Goal: Use online tool/utility: Utilize a website feature to perform a specific function

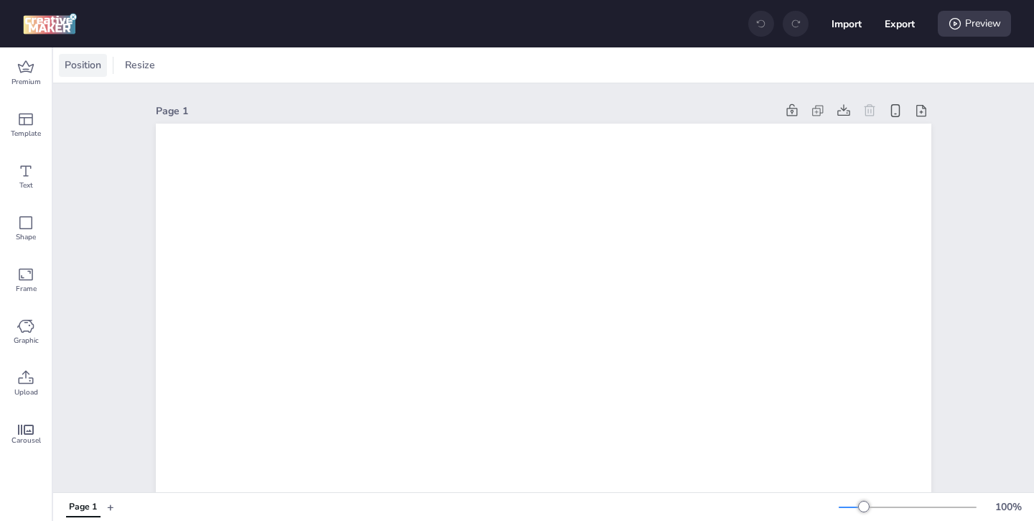
click at [80, 60] on span "Position" at bounding box center [83, 64] width 42 height 15
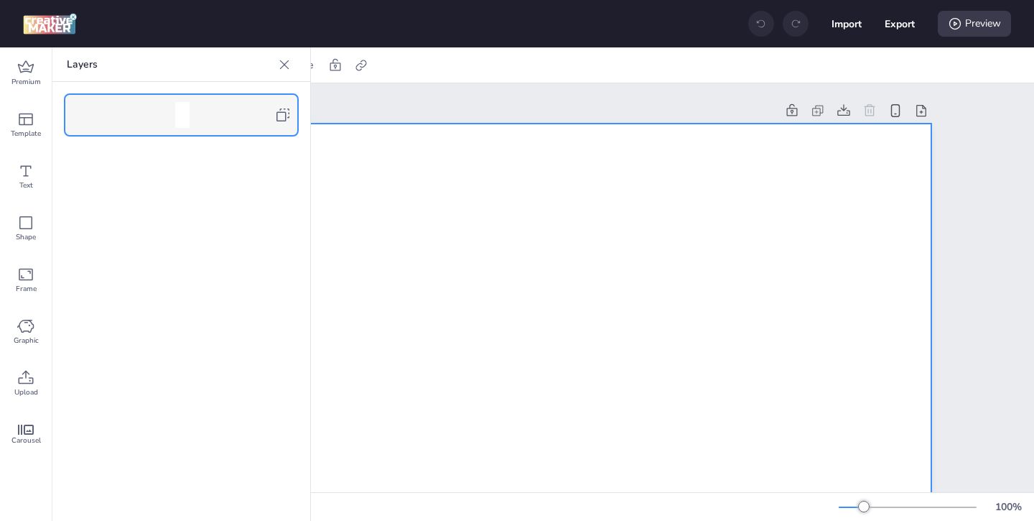
click at [282, 116] on icon at bounding box center [282, 114] width 17 height 17
click at [281, 69] on icon at bounding box center [284, 64] width 14 height 14
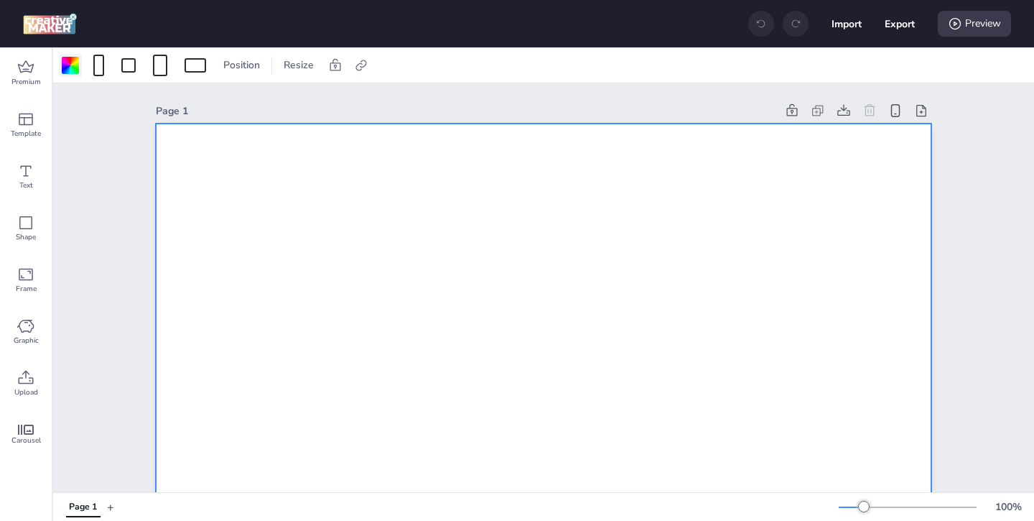
click at [65, 66] on div at bounding box center [70, 65] width 17 height 17
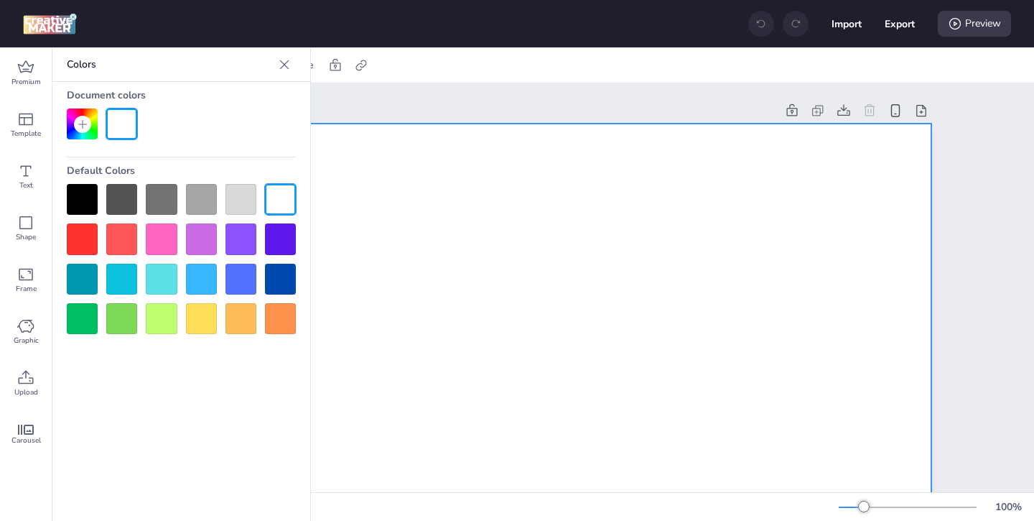
click at [87, 194] on div at bounding box center [82, 199] width 31 height 31
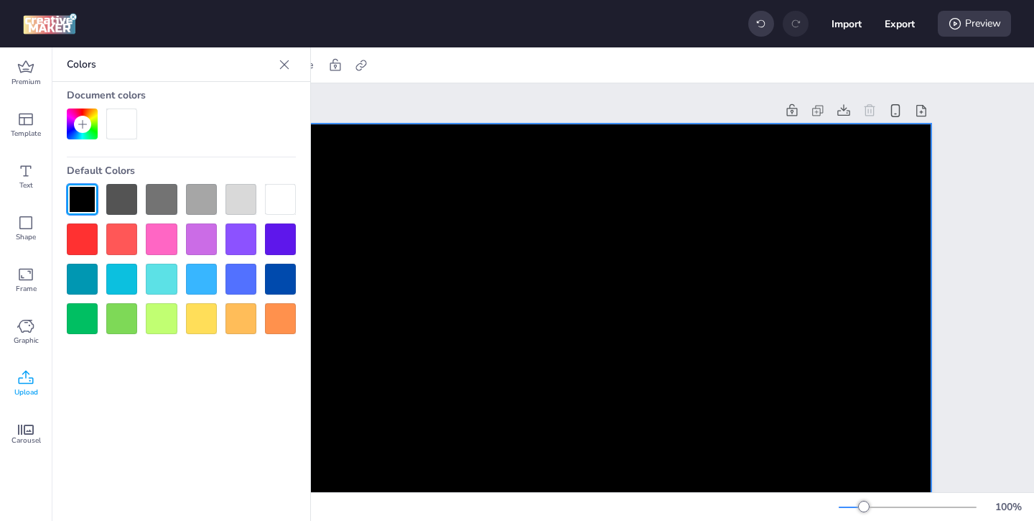
click at [25, 391] on span "Upload" at bounding box center [26, 391] width 24 height 11
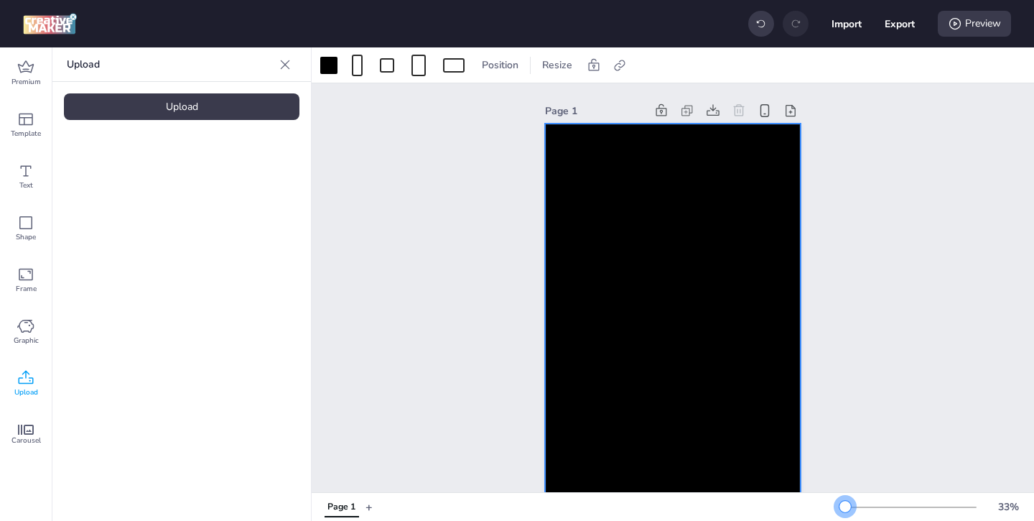
drag, startPoint x: 862, startPoint y: 505, endPoint x: 845, endPoint y: 506, distance: 16.6
click at [845, 506] on div at bounding box center [845, 506] width 11 height 11
click at [734, 429] on div at bounding box center [673, 351] width 256 height 455
click at [241, 120] on div "Upload Upload" at bounding box center [181, 283] width 259 height 473
click at [236, 115] on div "Upload" at bounding box center [182, 106] width 236 height 27
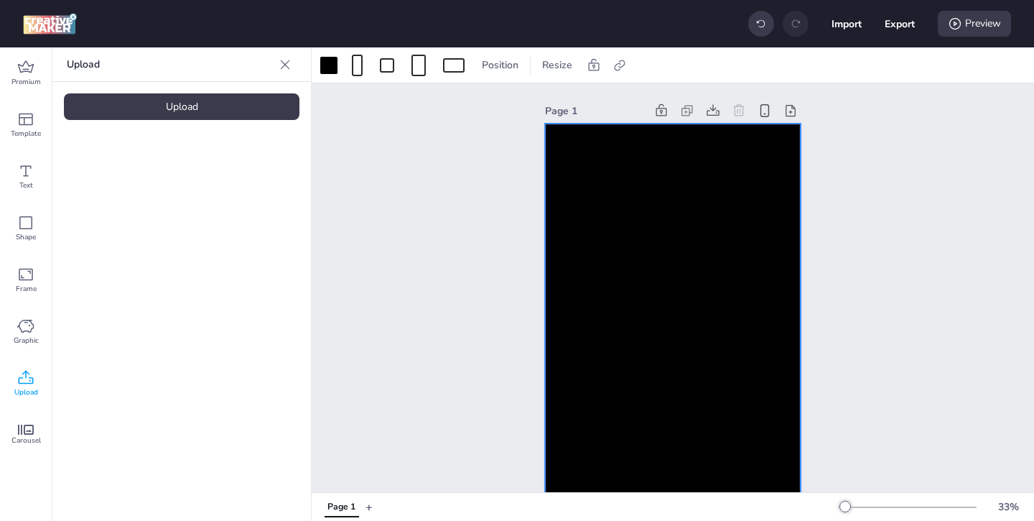
click at [134, 218] on video at bounding box center [121, 200] width 115 height 57
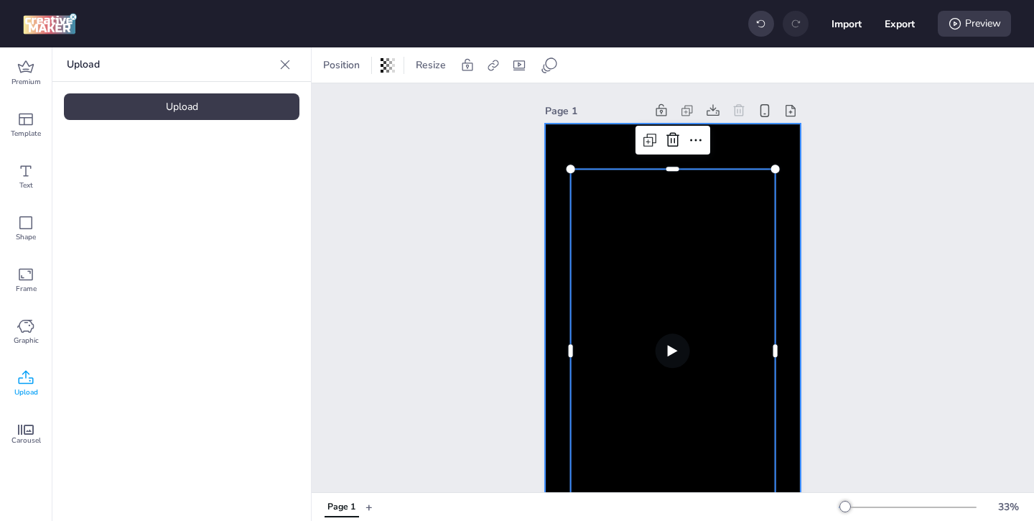
click at [567, 152] on div at bounding box center [673, 351] width 256 height 455
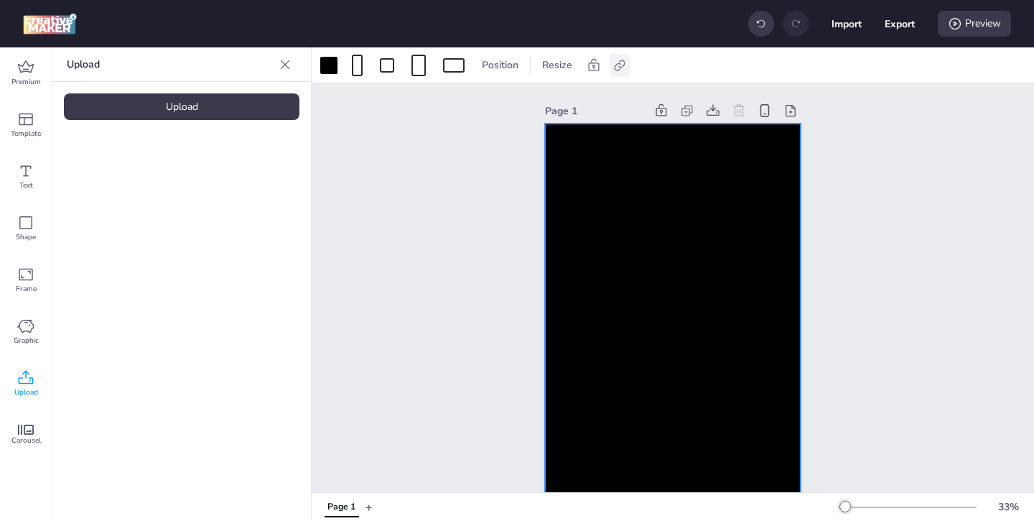
click at [618, 69] on icon at bounding box center [619, 65] width 11 height 11
click at [493, 103] on span "Activate hyperlink" at bounding box center [526, 101] width 80 height 15
click at [477, 103] on input "Activate hyperlink" at bounding box center [472, 107] width 9 height 9
checkbox input "true"
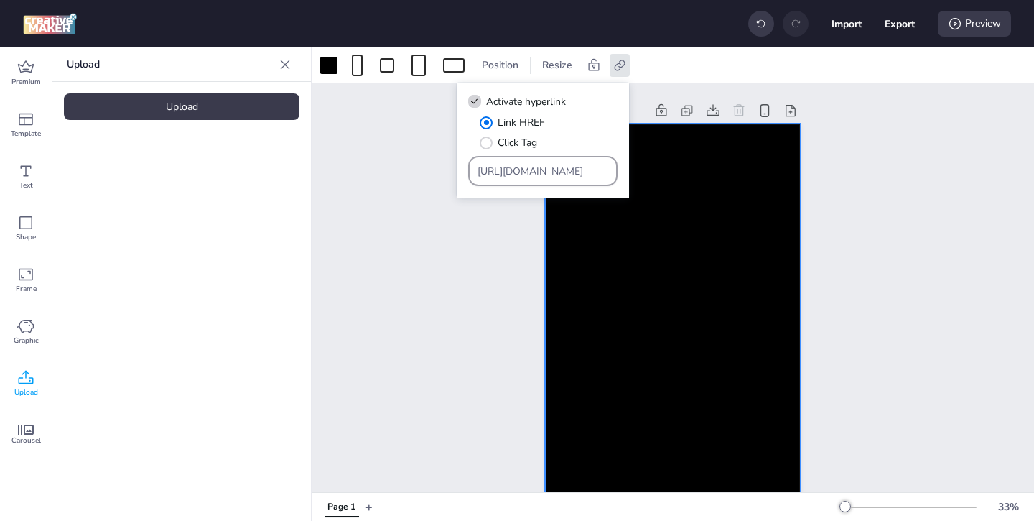
drag, startPoint x: 567, startPoint y: 170, endPoint x: 524, endPoint y: 141, distance: 52.2
click at [529, 143] on div "Link HREF Click Tag [URL][DOMAIN_NAME]" at bounding box center [542, 150] width 149 height 71
click at [541, 175] on input "Type URL" at bounding box center [543, 171] width 131 height 15
paste input "[URL][DOMAIN_NAME]"
type input "[URL][DOMAIN_NAME]"
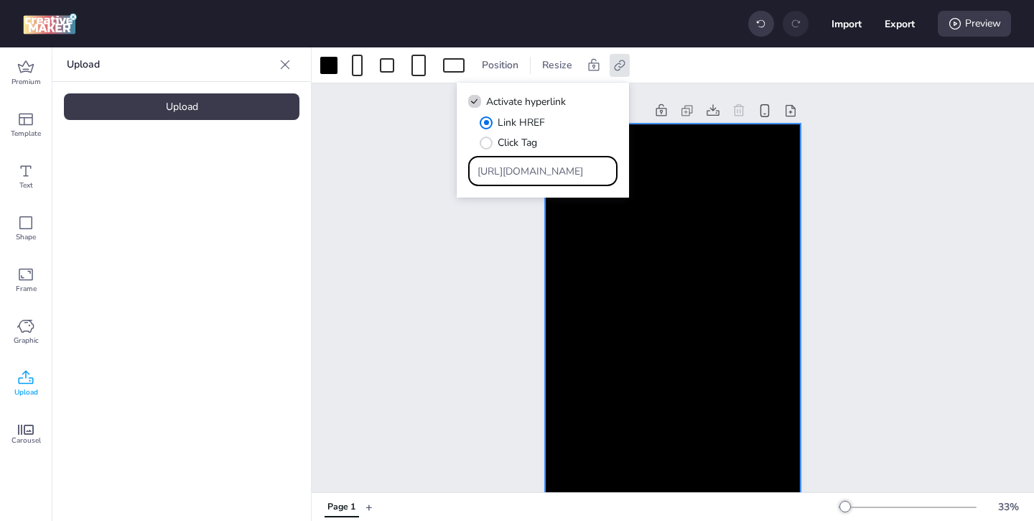
scroll to position [0, 92]
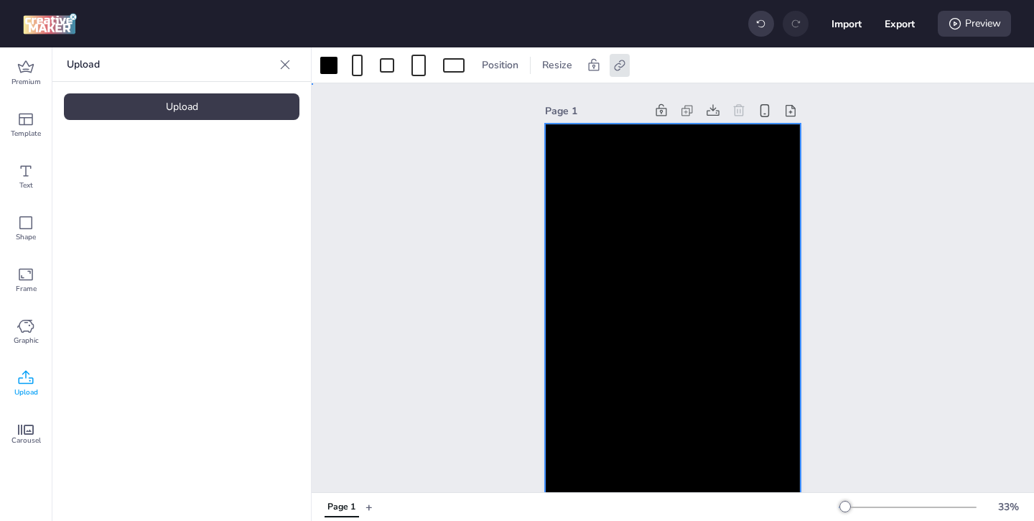
click at [559, 228] on div at bounding box center [673, 351] width 256 height 455
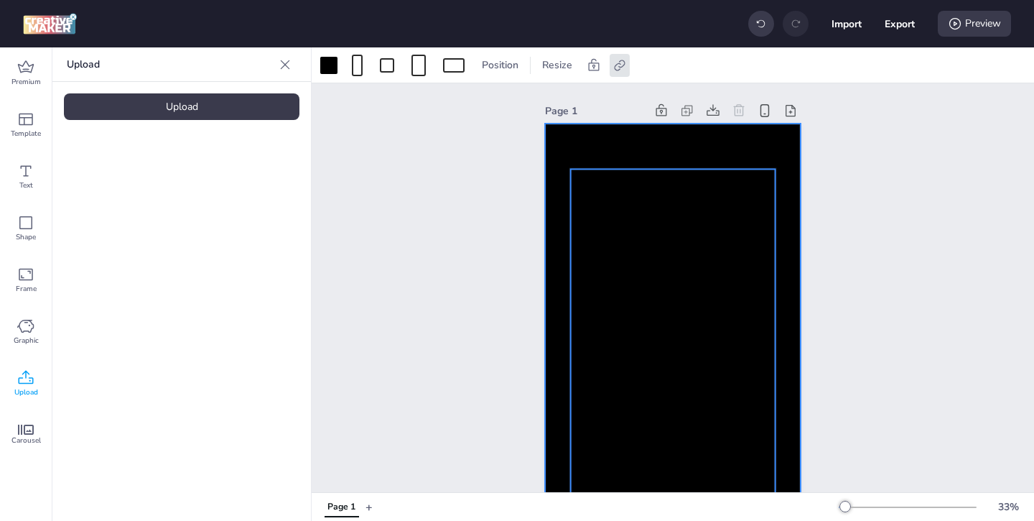
click at [585, 208] on video at bounding box center [672, 351] width 205 height 364
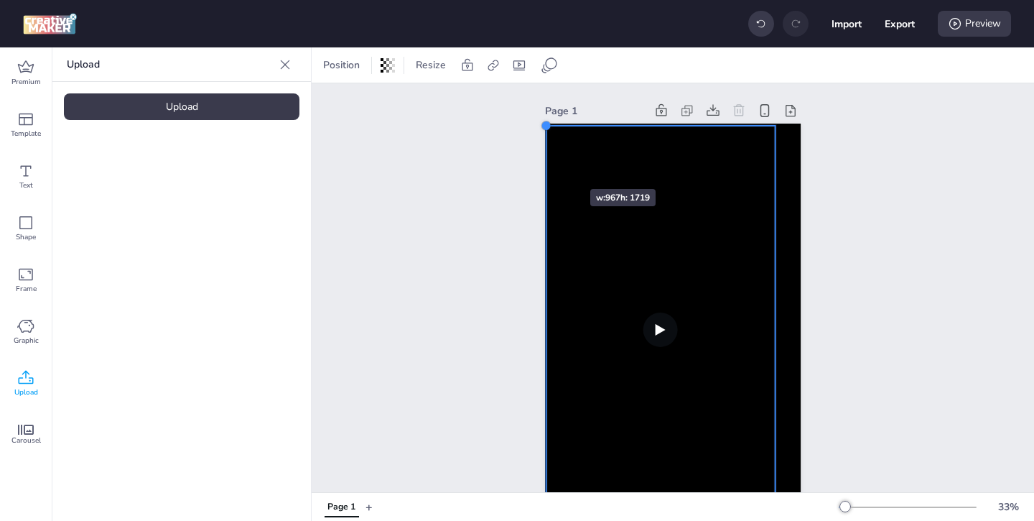
drag, startPoint x: 572, startPoint y: 172, endPoint x: 547, endPoint y: 163, distance: 26.1
click at [547, 163] on div at bounding box center [673, 351] width 256 height 455
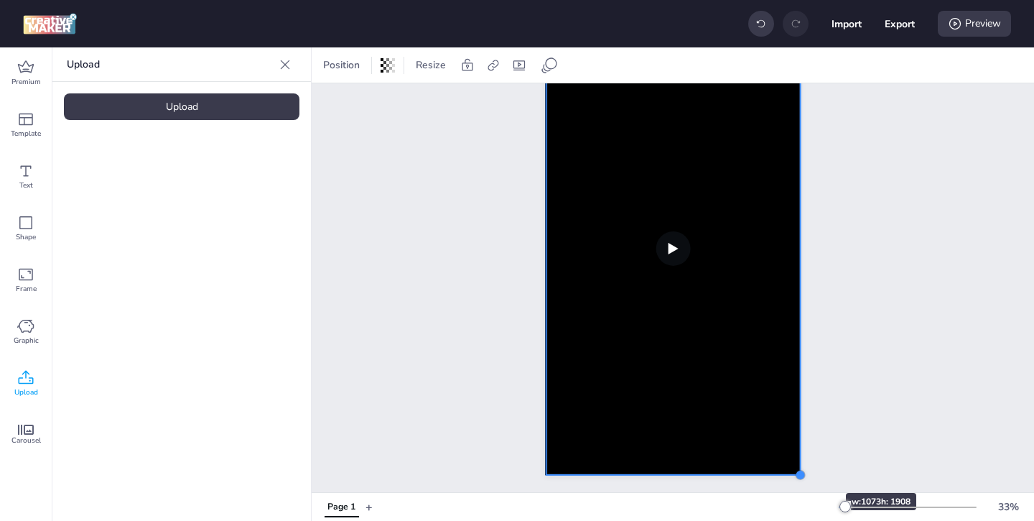
drag, startPoint x: 778, startPoint y: 427, endPoint x: 803, endPoint y: 467, distance: 47.4
click at [803, 467] on div "Page 1" at bounding box center [673, 236] width 336 height 513
click at [524, 68] on icon at bounding box center [519, 65] width 14 height 14
select select "contain"
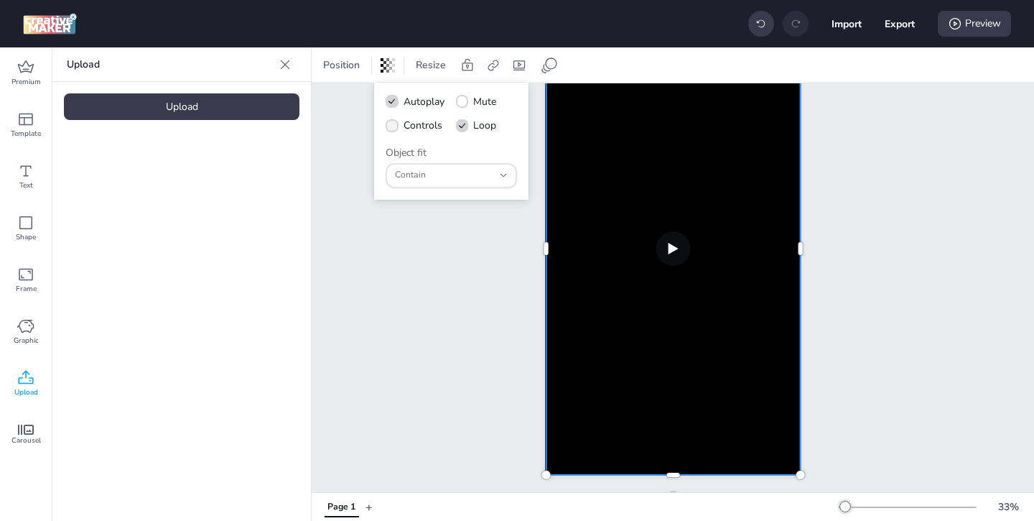
click at [393, 126] on icon at bounding box center [392, 126] width 10 height 8
click at [393, 126] on input "Controls" at bounding box center [389, 130] width 9 height 9
checkbox input "true"
click at [580, 181] on video at bounding box center [673, 248] width 254 height 453
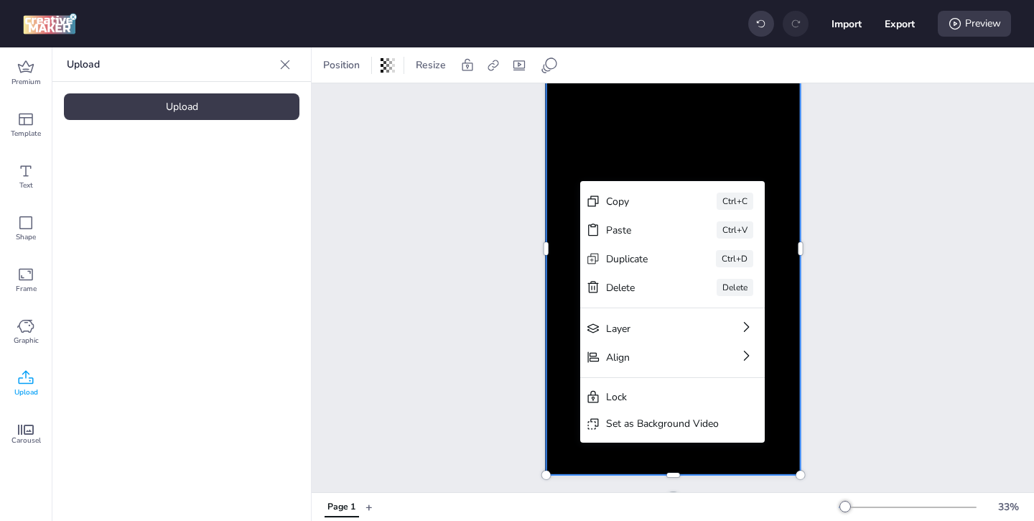
click at [568, 182] on video at bounding box center [673, 248] width 254 height 453
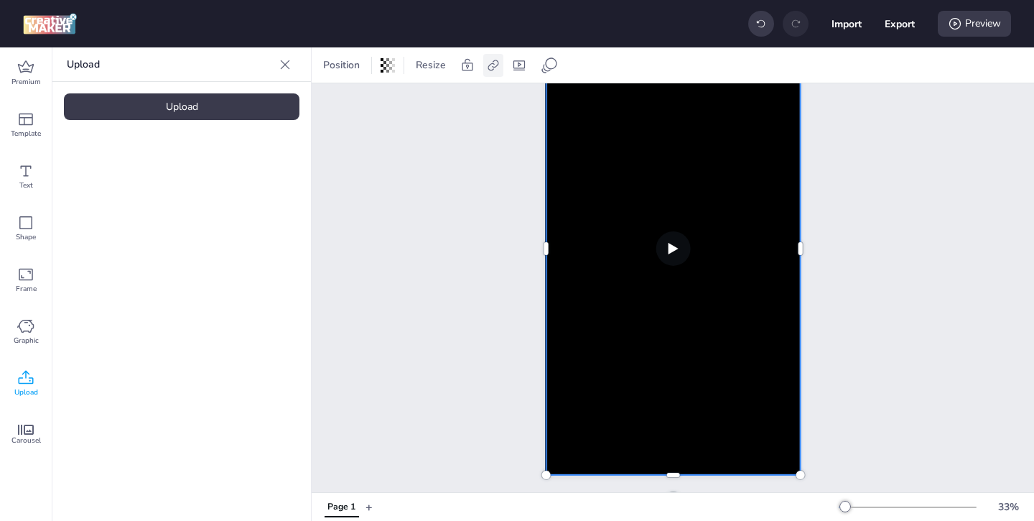
click at [496, 70] on icon at bounding box center [493, 65] width 14 height 14
click at [379, 103] on span "Activate hyperlink" at bounding box center [400, 101] width 80 height 15
click at [351, 103] on input "Activate hyperlink" at bounding box center [345, 107] width 9 height 9
checkbox input "true"
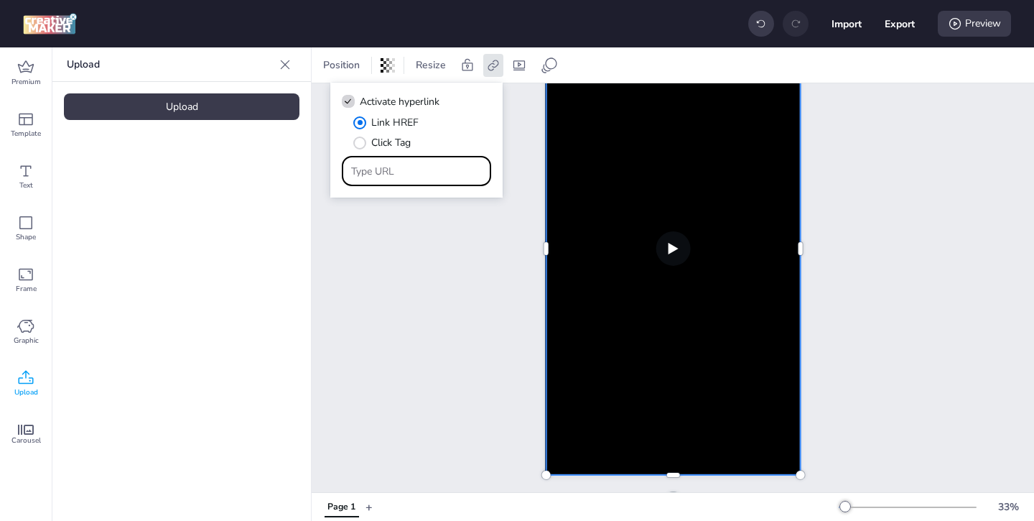
click at [422, 170] on input "Type URL" at bounding box center [416, 171] width 131 height 15
paste input "[URL][DOMAIN_NAME]"
type input "[URL][DOMAIN_NAME]"
click at [451, 272] on div "Page 1" at bounding box center [673, 236] width 723 height 513
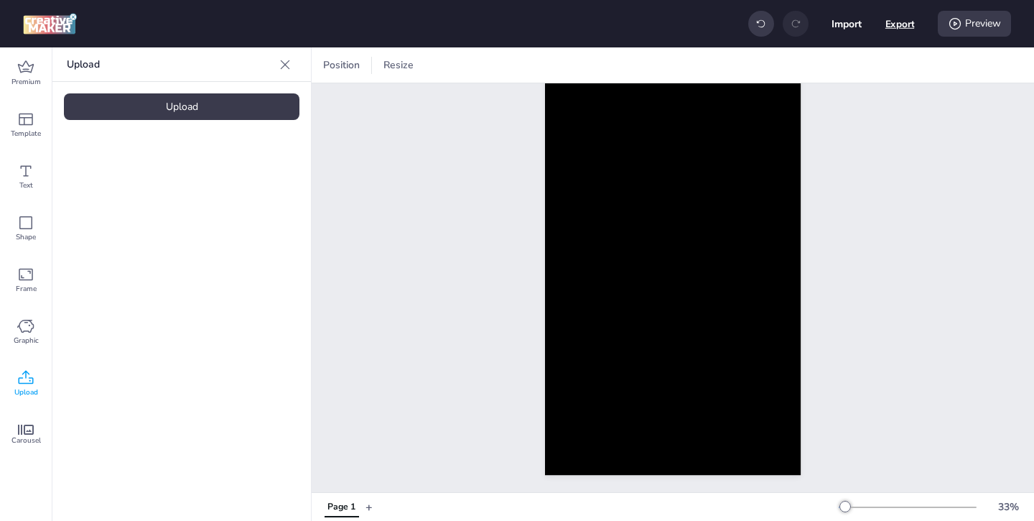
click at [894, 24] on button "Export" at bounding box center [900, 23] width 29 height 29
select select "html"
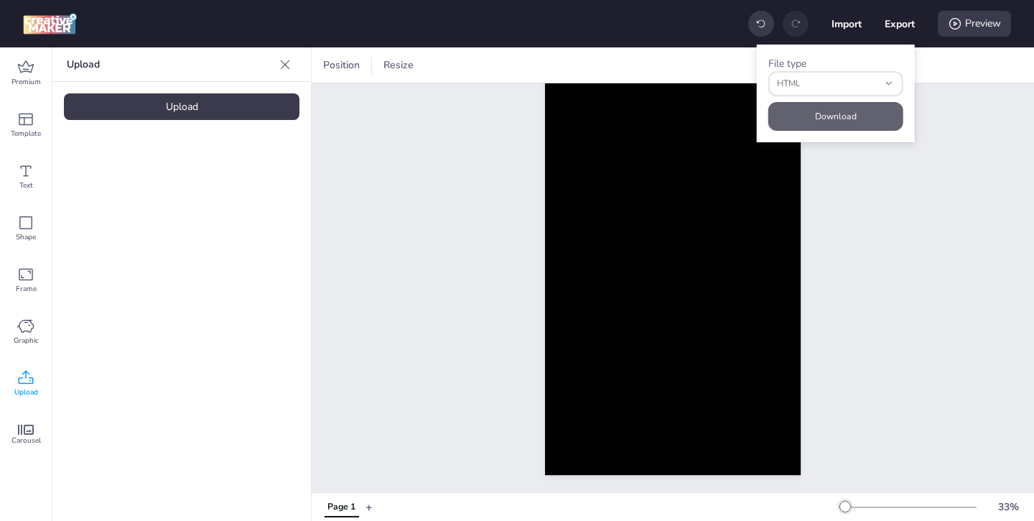
click at [845, 108] on button "Download" at bounding box center [836, 116] width 135 height 29
